Goal: Transaction & Acquisition: Obtain resource

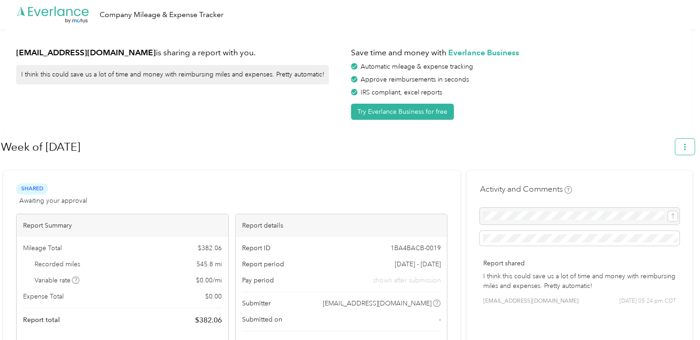
click at [687, 149] on icon "button" at bounding box center [685, 147] width 6 height 6
click at [658, 185] on span "Download" at bounding box center [663, 190] width 30 height 10
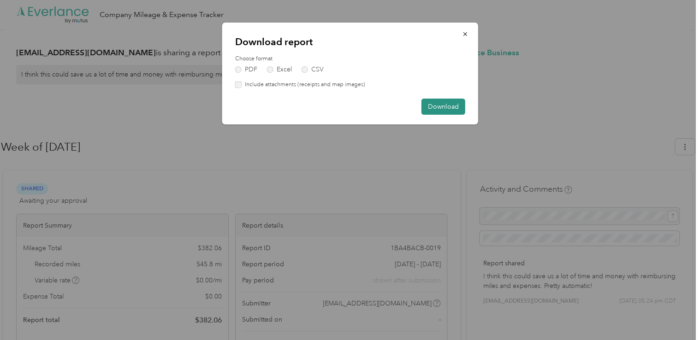
click at [437, 109] on button "Download" at bounding box center [444, 107] width 44 height 16
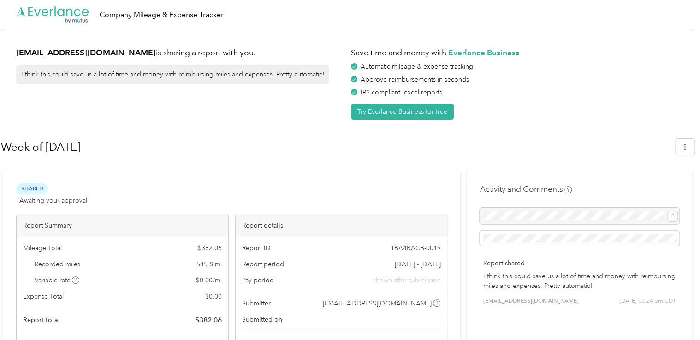
drag, startPoint x: 413, startPoint y: 31, endPoint x: 412, endPoint y: 54, distance: 22.6
click at [413, 31] on div "[EMAIL_ADDRESS][DOMAIN_NAME] is sharing a report with you. I think this could s…" at bounding box center [347, 81] width 689 height 103
click at [688, 149] on icon "button" at bounding box center [685, 147] width 6 height 6
click at [664, 185] on span "Download" at bounding box center [663, 190] width 30 height 10
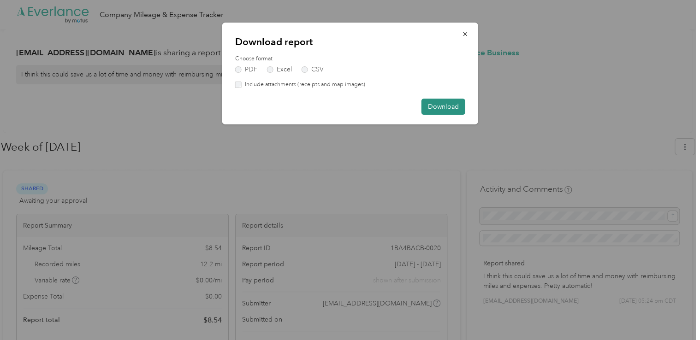
click at [438, 102] on button "Download" at bounding box center [444, 107] width 44 height 16
